Goal: Task Accomplishment & Management: Manage account settings

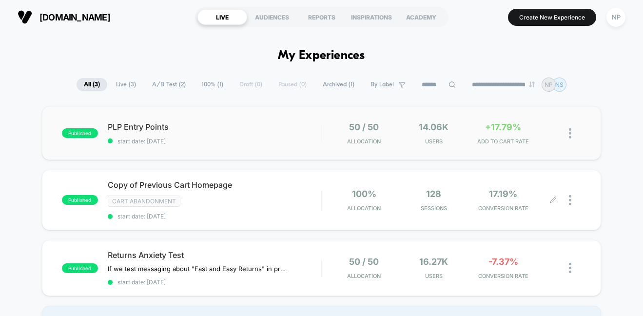
scroll to position [23, 0]
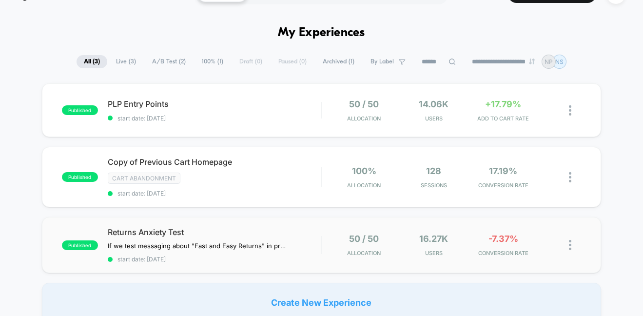
click at [201, 227] on div "published Returns Anxiety Test If we test messaging about "Fast and Easy Return…" at bounding box center [322, 245] width 560 height 56
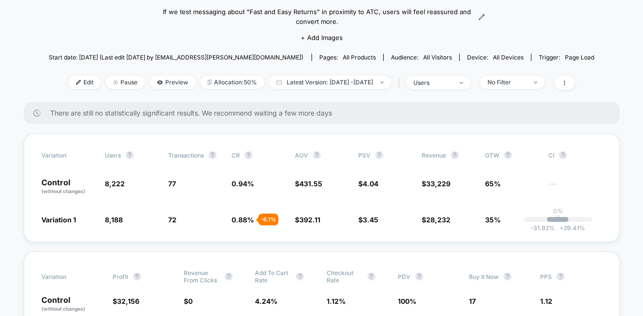
scroll to position [85, 0]
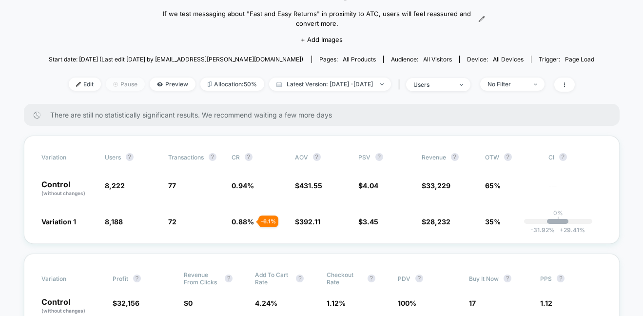
click at [113, 82] on img at bounding box center [115, 84] width 5 height 5
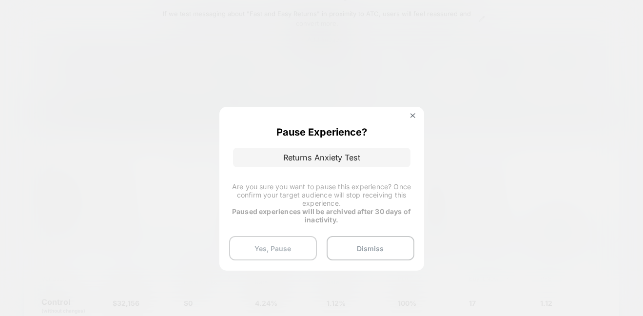
click at [255, 245] on button "Yes, Pause" at bounding box center [273, 248] width 88 height 24
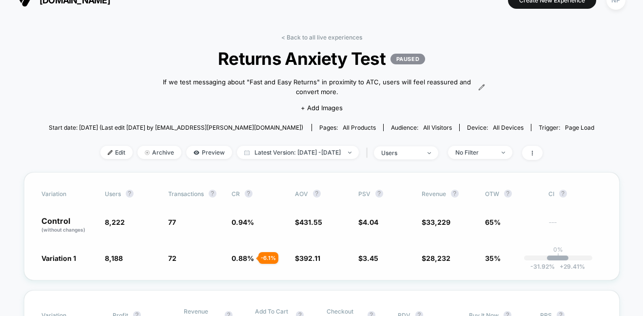
scroll to position [0, 0]
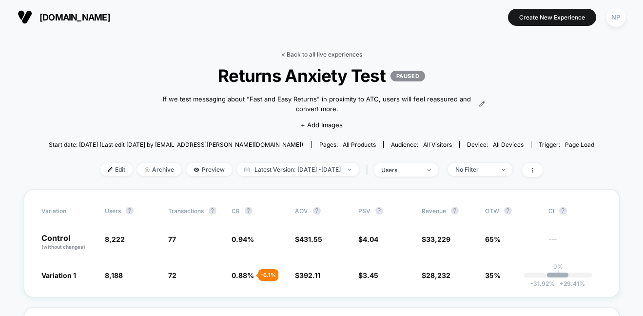
click at [320, 55] on link "< Back to all live experiences" at bounding box center [321, 54] width 81 height 7
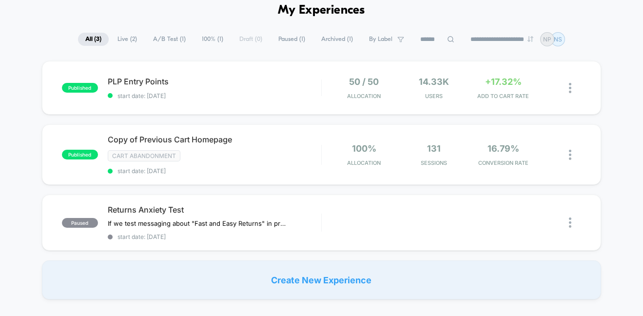
scroll to position [46, 0]
click at [232, 87] on div "PLP Entry Points Click to edit experience details Click to edit experience deta…" at bounding box center [215, 87] width 214 height 23
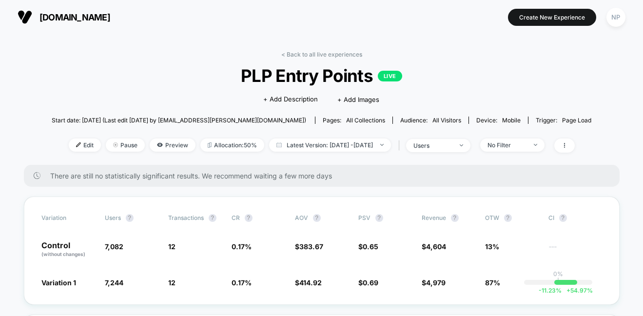
click at [320, 54] on link "< Back to all live experiences" at bounding box center [321, 54] width 81 height 7
